Goal: Navigation & Orientation: Find specific page/section

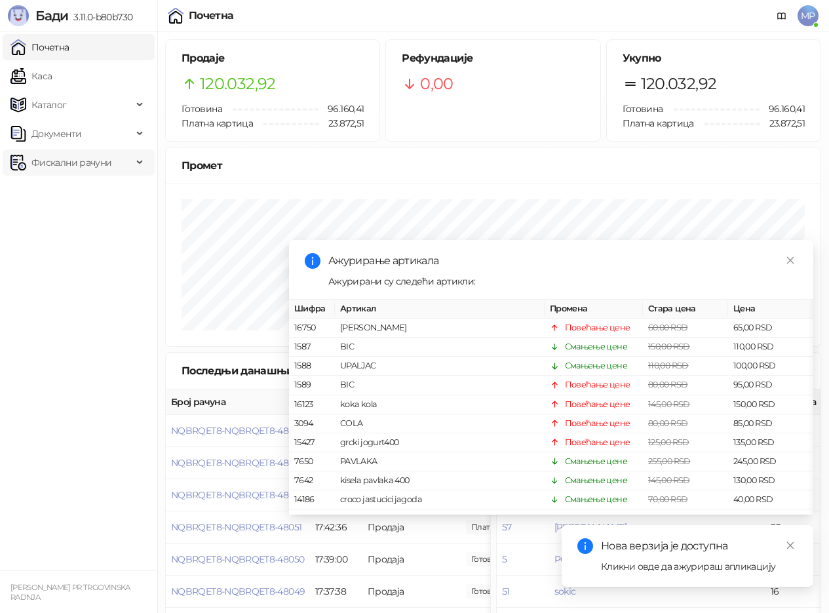
drag, startPoint x: 123, startPoint y: 214, endPoint x: 98, endPoint y: 166, distance: 54.5
click at [121, 213] on ul "Почетна [PERSON_NAME] Документи Фискални рачуни" at bounding box center [78, 300] width 157 height 539
click at [52, 72] on link "Каса" at bounding box center [30, 76] width 41 height 26
click at [69, 51] on link "Почетна" at bounding box center [39, 47] width 59 height 26
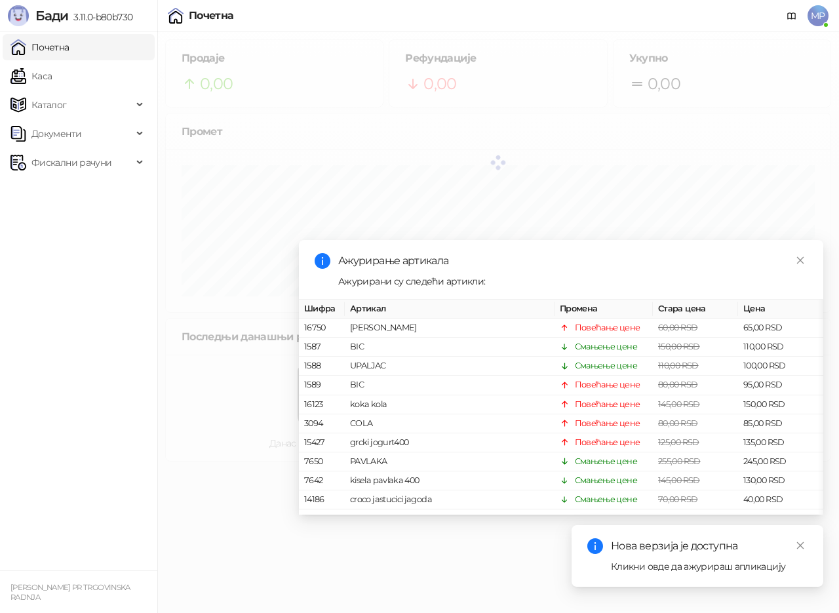
click at [69, 49] on link "Почетна" at bounding box center [39, 47] width 59 height 26
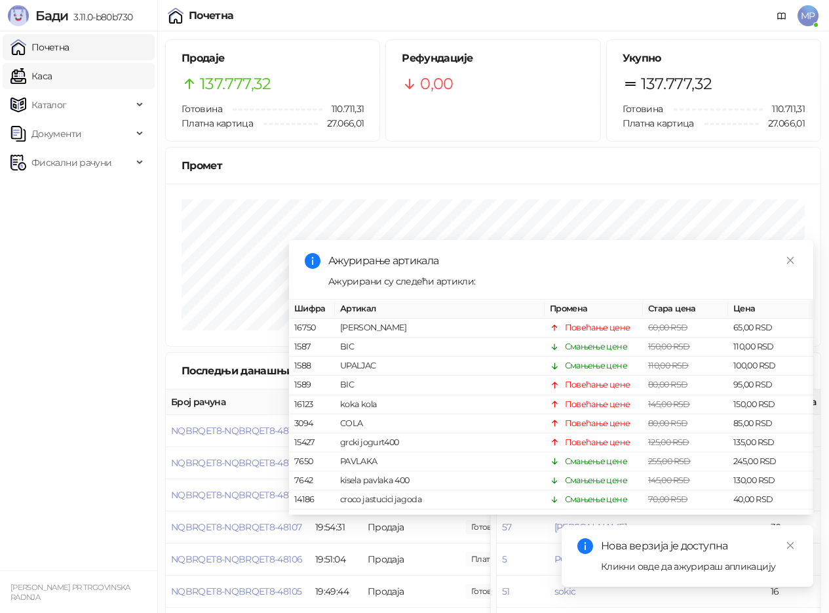
click at [49, 77] on link "Каса" at bounding box center [30, 76] width 41 height 26
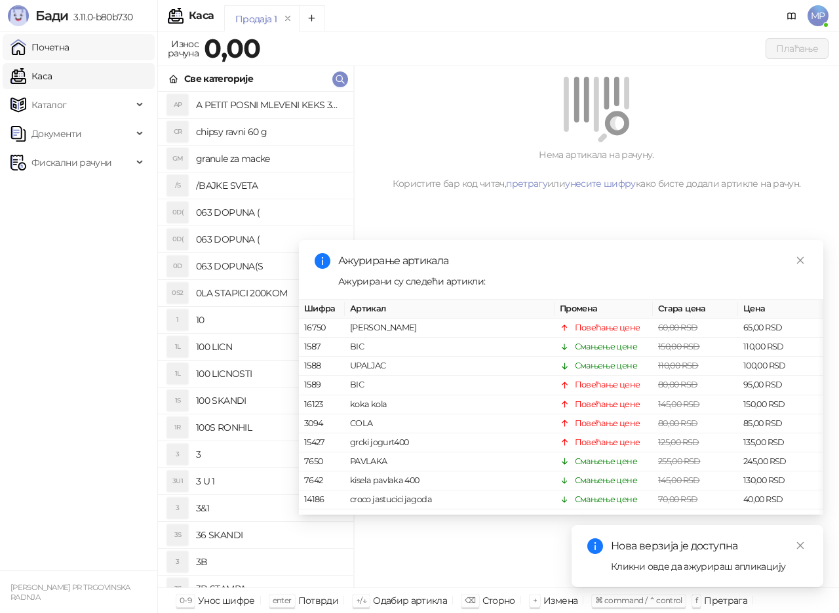
click at [58, 48] on link "Почетна" at bounding box center [39, 47] width 59 height 26
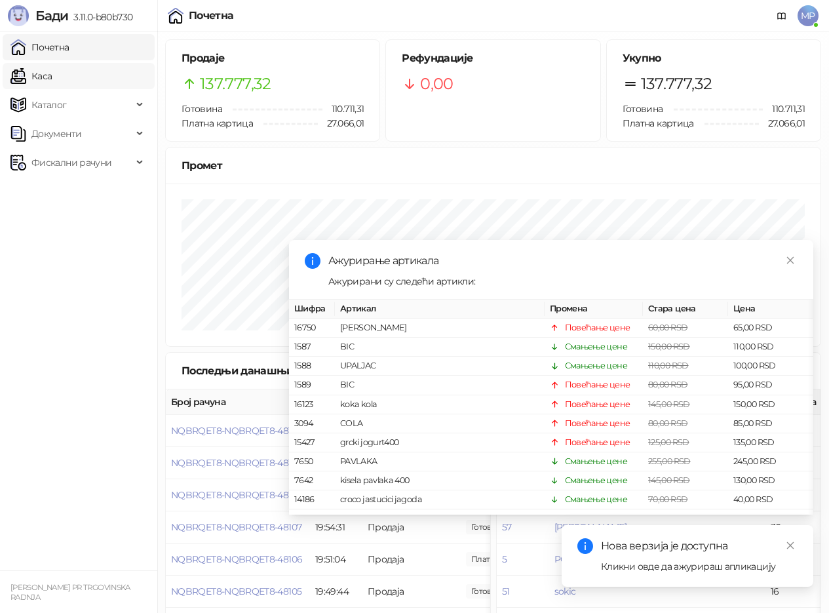
click at [46, 73] on link "Каса" at bounding box center [30, 76] width 41 height 26
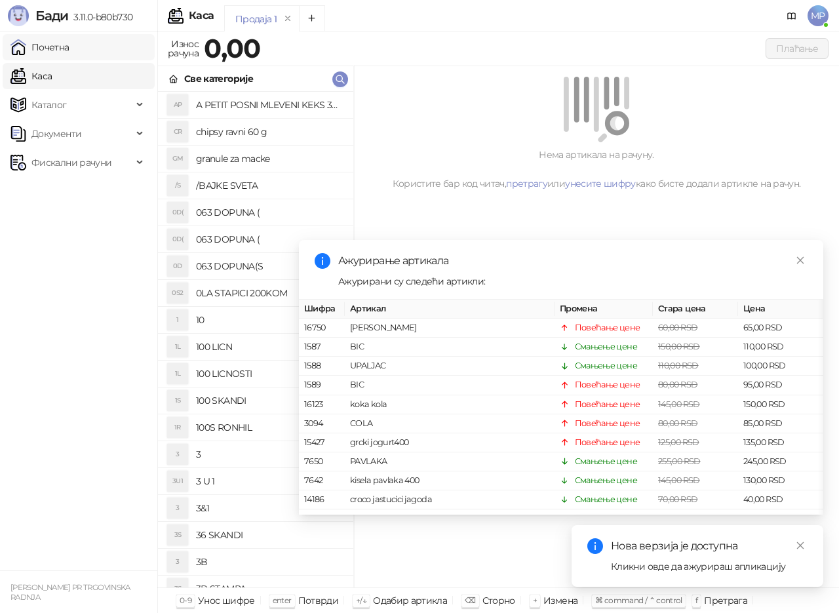
click at [50, 49] on link "Почетна" at bounding box center [39, 47] width 59 height 26
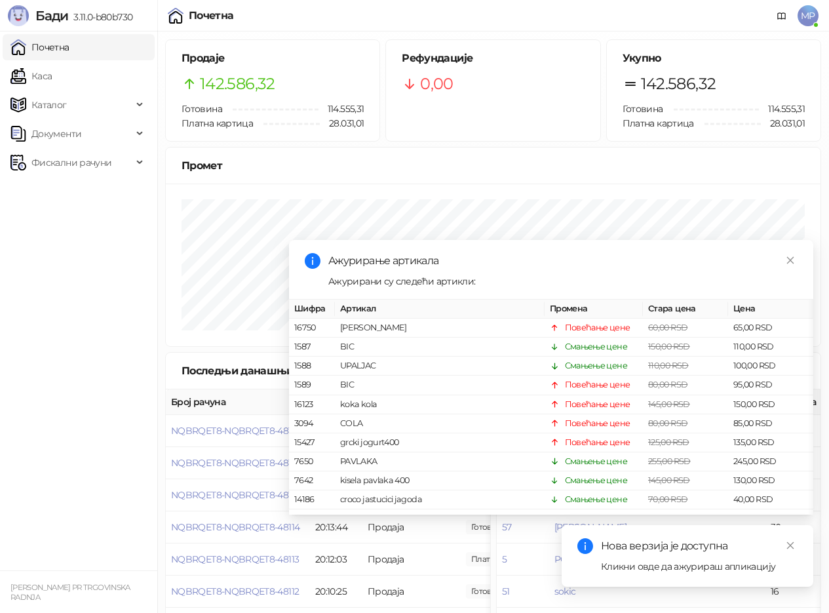
click at [40, 47] on link "Почетна" at bounding box center [39, 47] width 59 height 26
click at [25, 69] on link "Каса" at bounding box center [30, 76] width 41 height 26
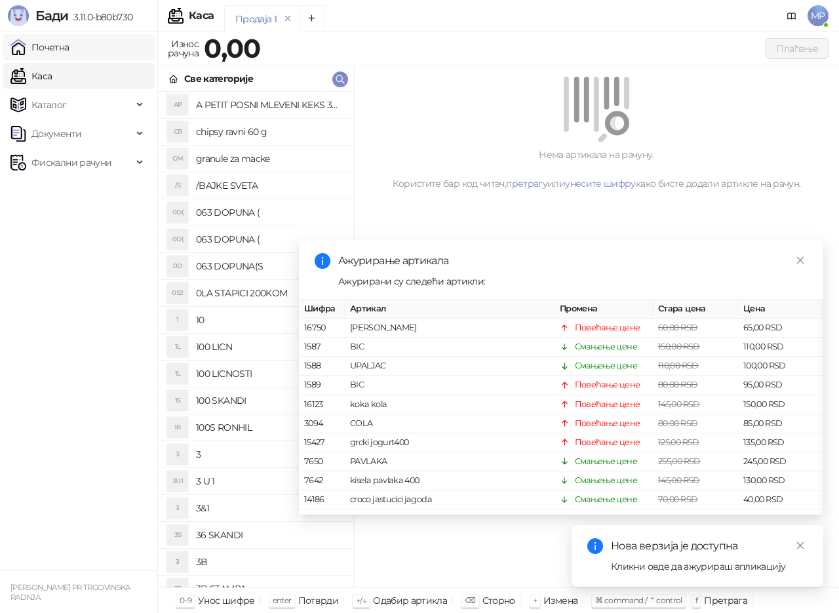
click at [21, 48] on link "Почетна" at bounding box center [39, 47] width 59 height 26
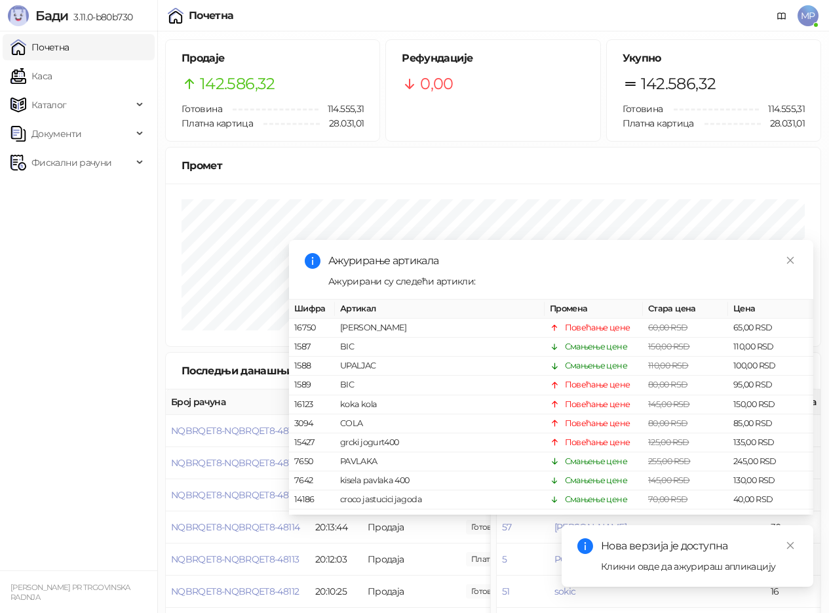
drag, startPoint x: 43, startPoint y: 80, endPoint x: 62, endPoint y: 52, distance: 33.5
click at [45, 80] on link "Каса" at bounding box center [30, 76] width 41 height 26
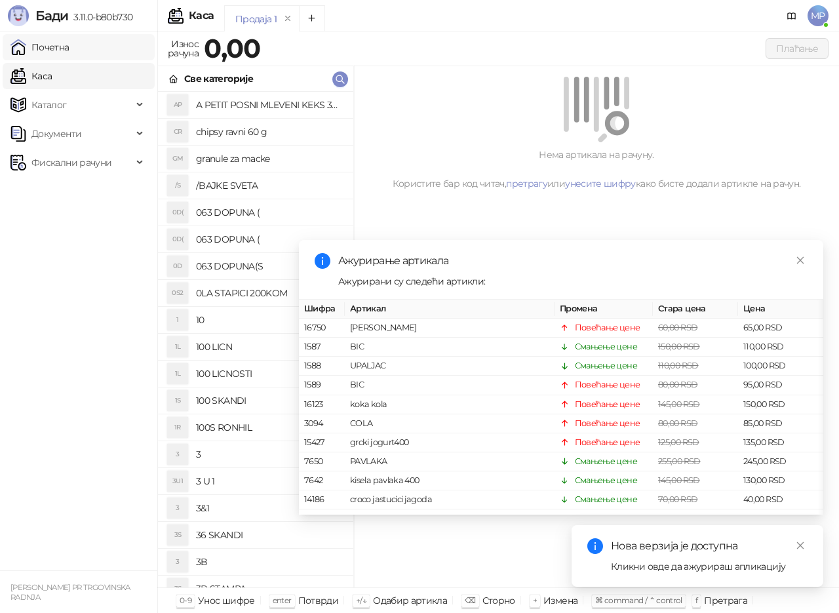
click at [64, 50] on link "Почетна" at bounding box center [39, 47] width 59 height 26
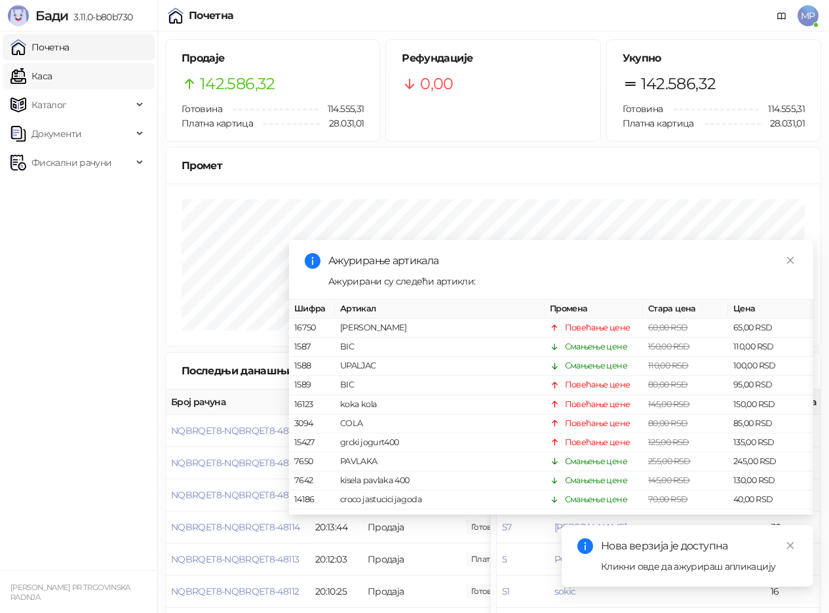
click at [52, 79] on link "Каса" at bounding box center [30, 76] width 41 height 26
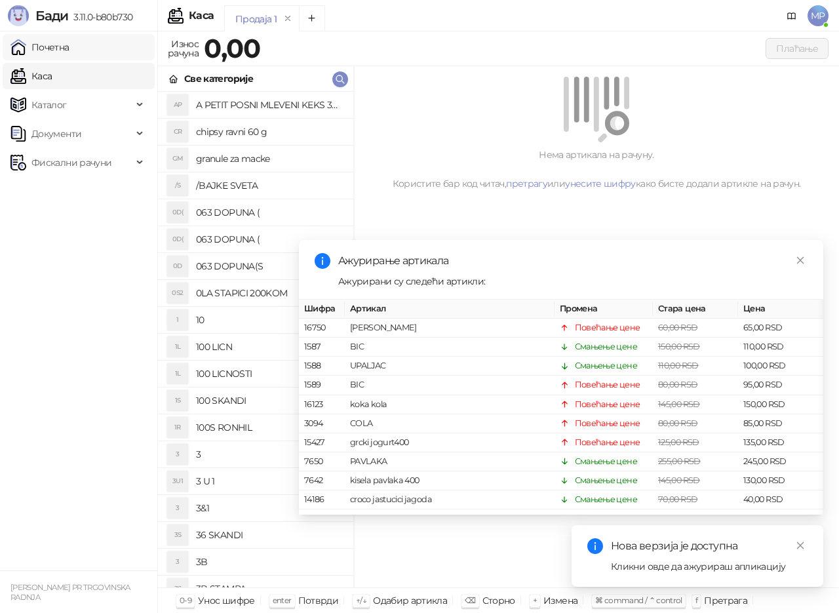
click at [58, 48] on link "Почетна" at bounding box center [39, 47] width 59 height 26
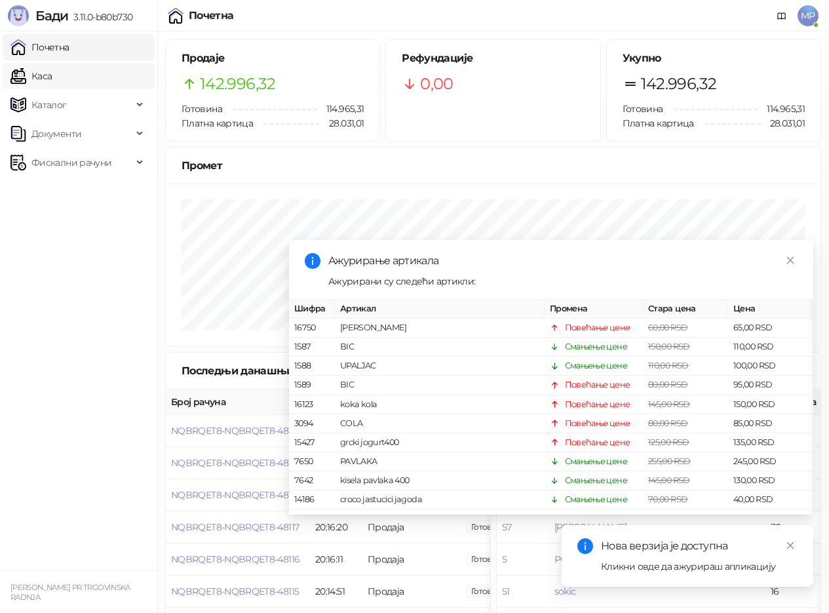
click at [47, 86] on link "Каса" at bounding box center [30, 76] width 41 height 26
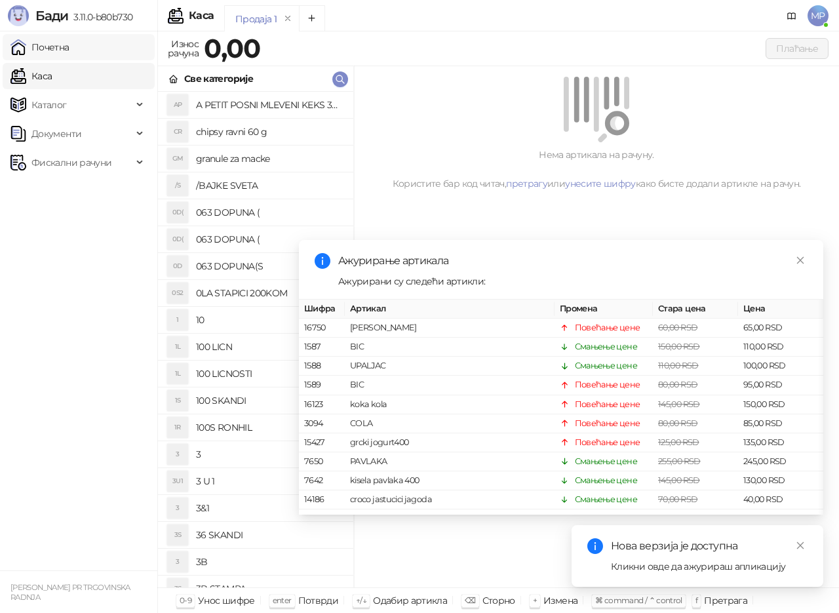
click at [49, 48] on link "Почетна" at bounding box center [39, 47] width 59 height 26
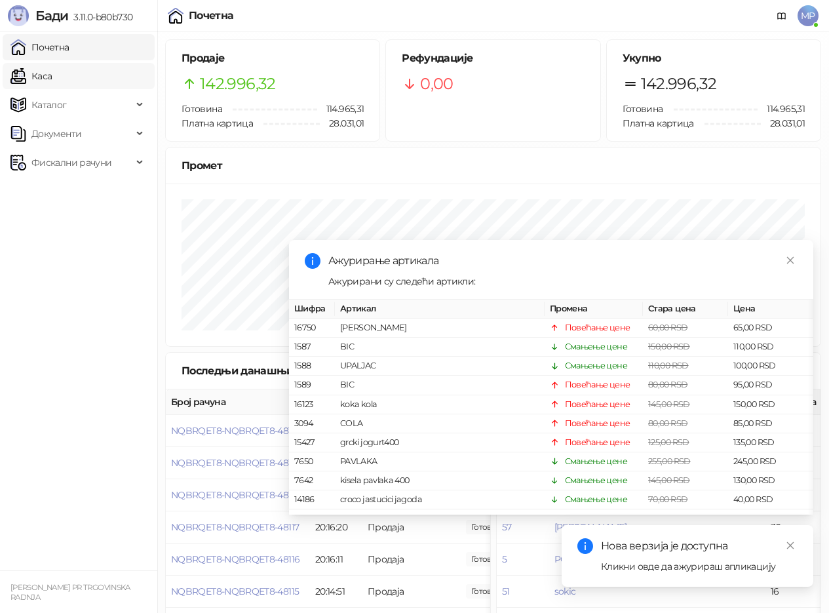
click at [52, 79] on link "Каса" at bounding box center [30, 76] width 41 height 26
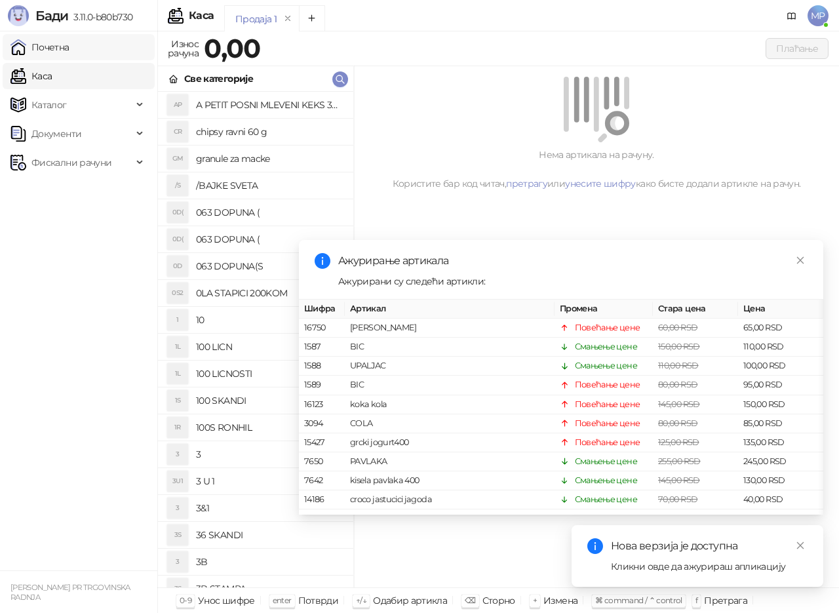
click at [69, 50] on link "Почетна" at bounding box center [39, 47] width 59 height 26
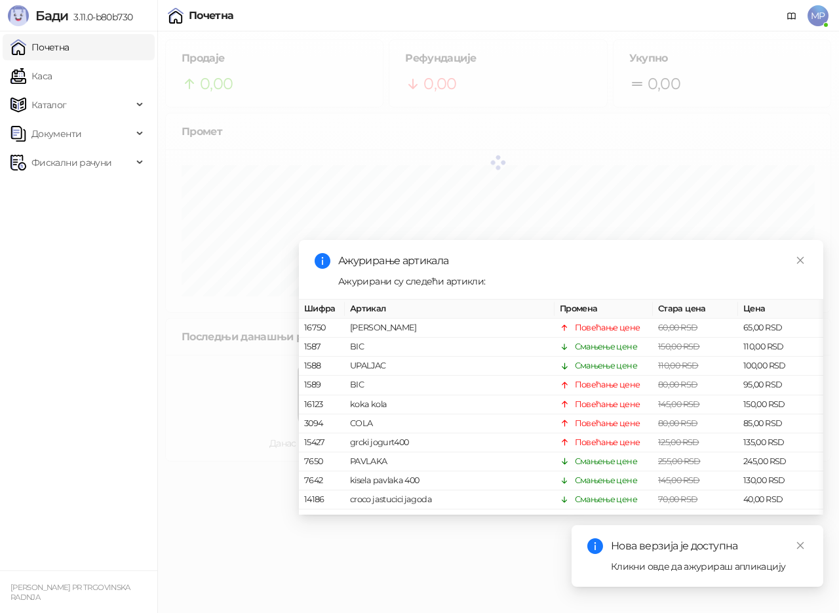
click at [37, 45] on link "Почетна" at bounding box center [39, 47] width 59 height 26
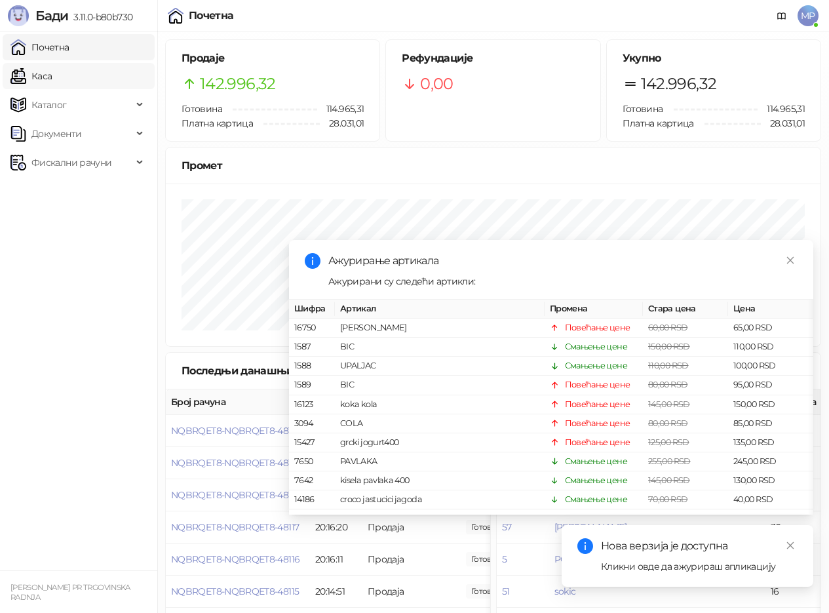
click at [35, 77] on link "Каса" at bounding box center [30, 76] width 41 height 26
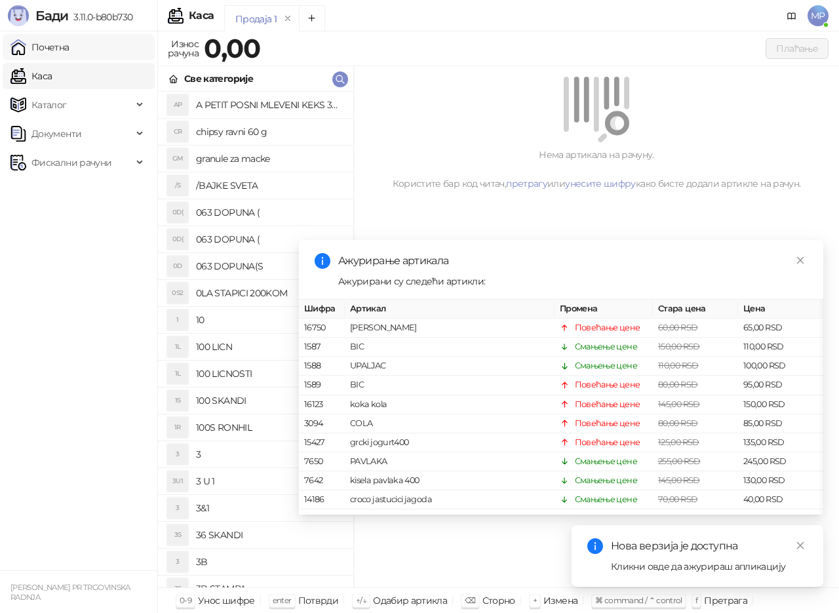
click at [51, 48] on link "Почетна" at bounding box center [39, 47] width 59 height 26
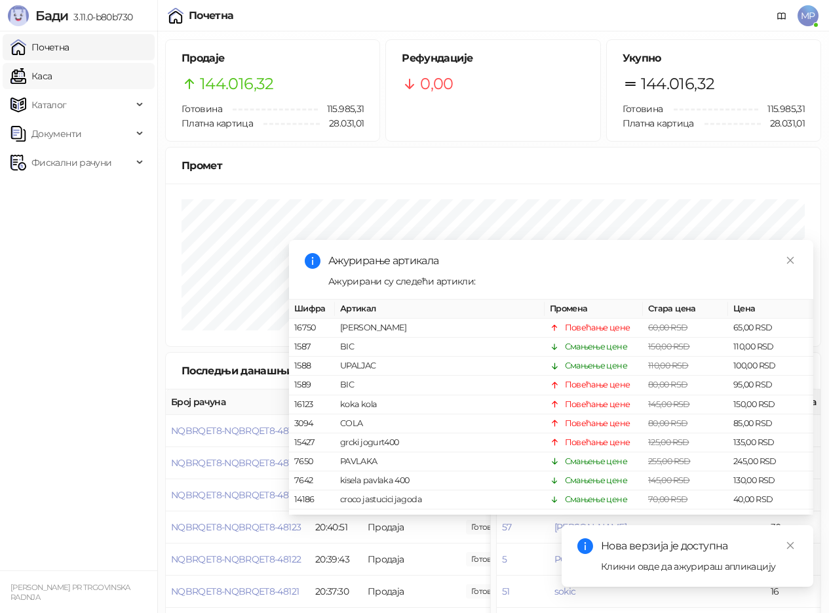
click at [43, 73] on link "Каса" at bounding box center [30, 76] width 41 height 26
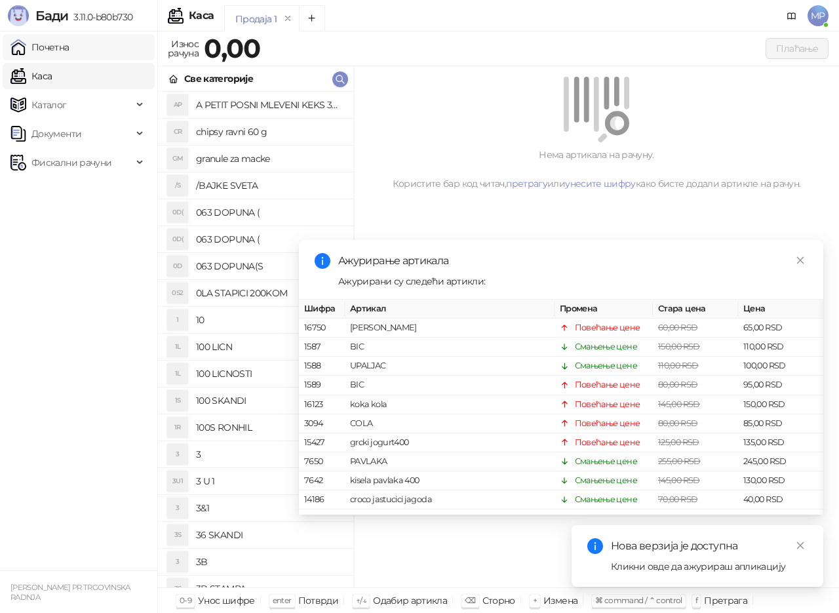
click at [53, 47] on link "Почетна" at bounding box center [39, 47] width 59 height 26
